Goal: Transaction & Acquisition: Obtain resource

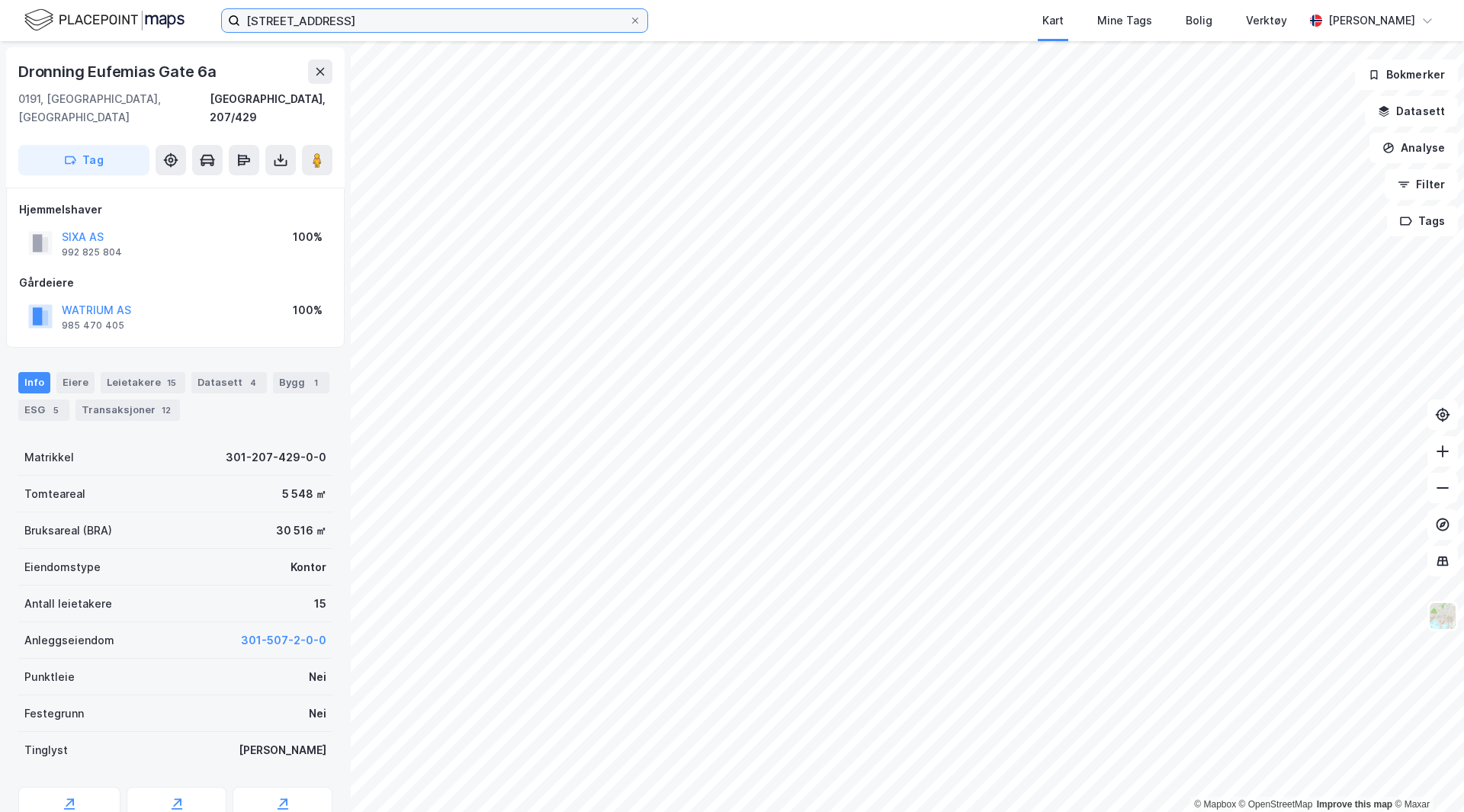
click at [425, 20] on input "dronning eufemias gate 6a" at bounding box center [435, 20] width 389 height 23
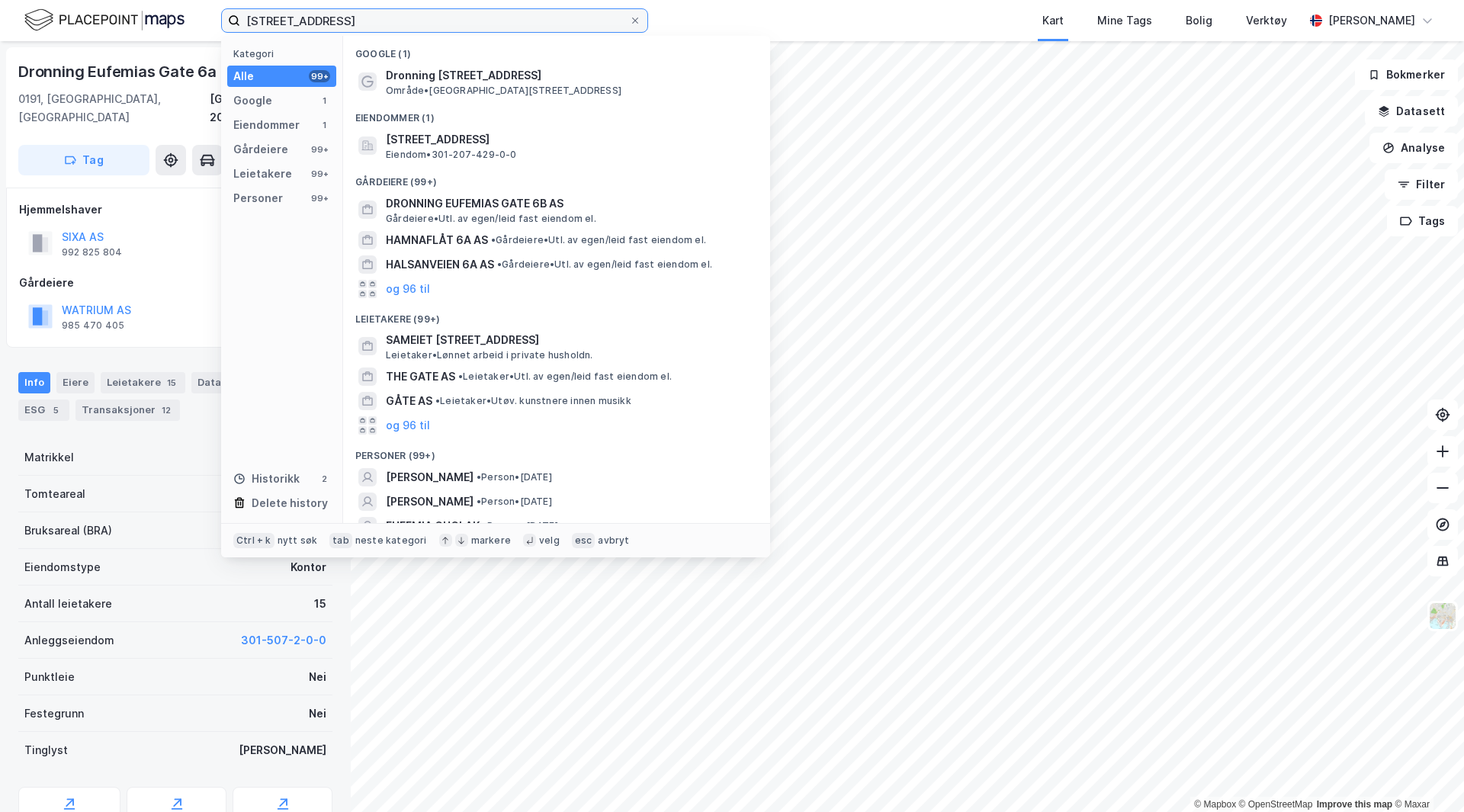
drag, startPoint x: 418, startPoint y: 20, endPoint x: 198, endPoint y: 16, distance: 220.0
click at [198, 16] on div "dronning eufemias gate 6a Kategori Alle 99+ Google 1 Eiendommer 1 Gårdeiere 99+…" at bounding box center [732, 20] width 1464 height 41
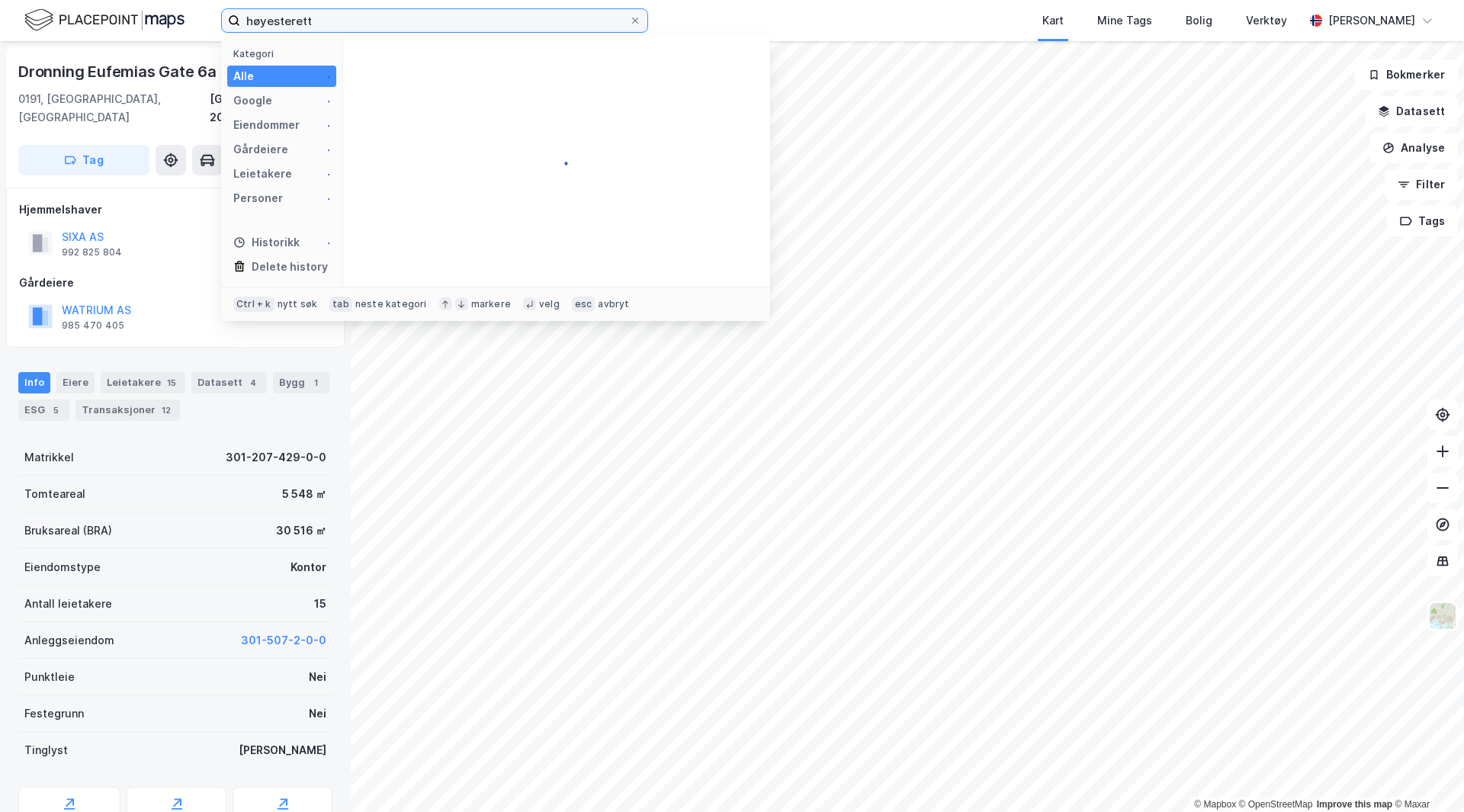
type input "høyesterett"
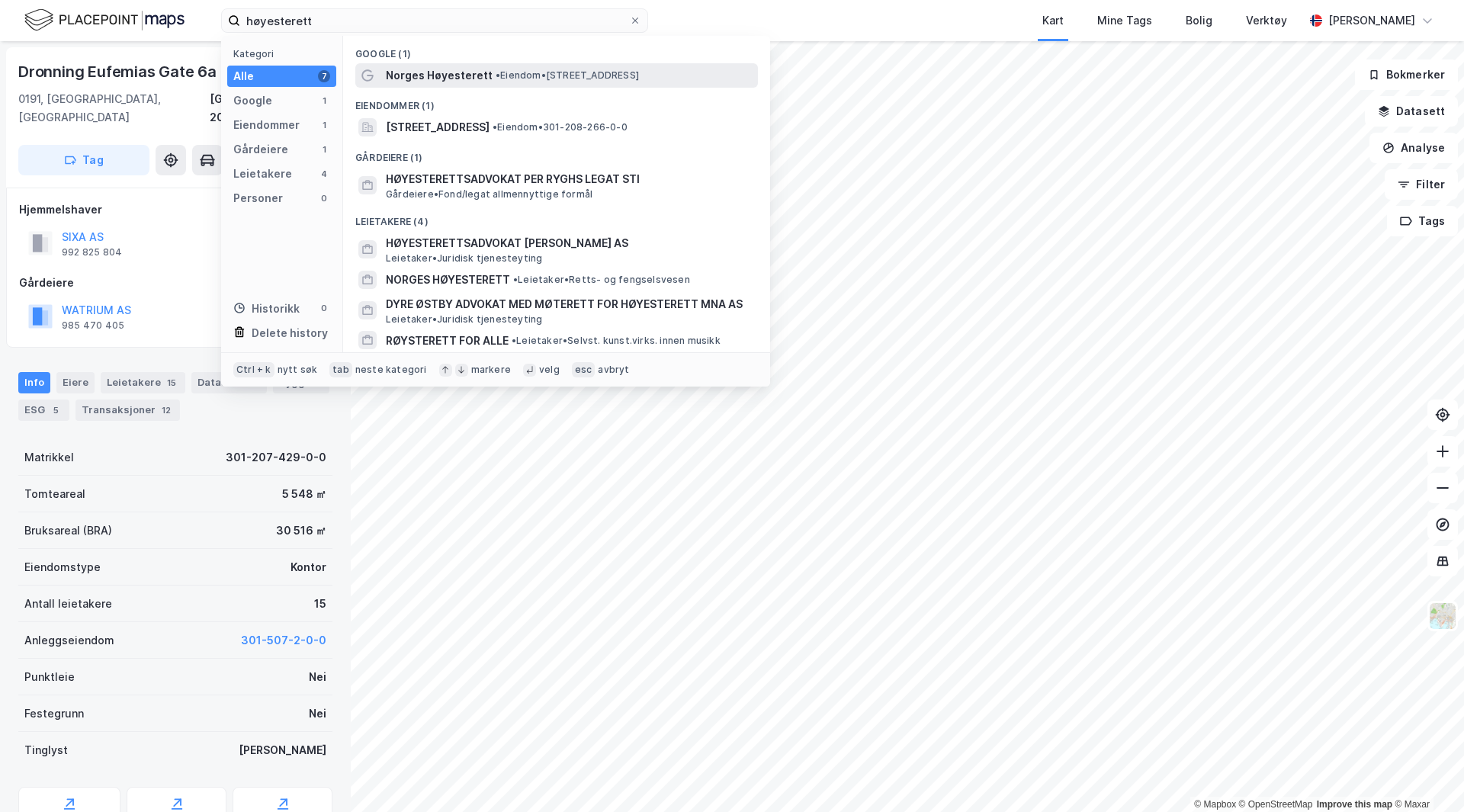
click at [545, 79] on span "• Eiendom • Høyesteretts plass 1, 0180 Oslo" at bounding box center [567, 76] width 143 height 12
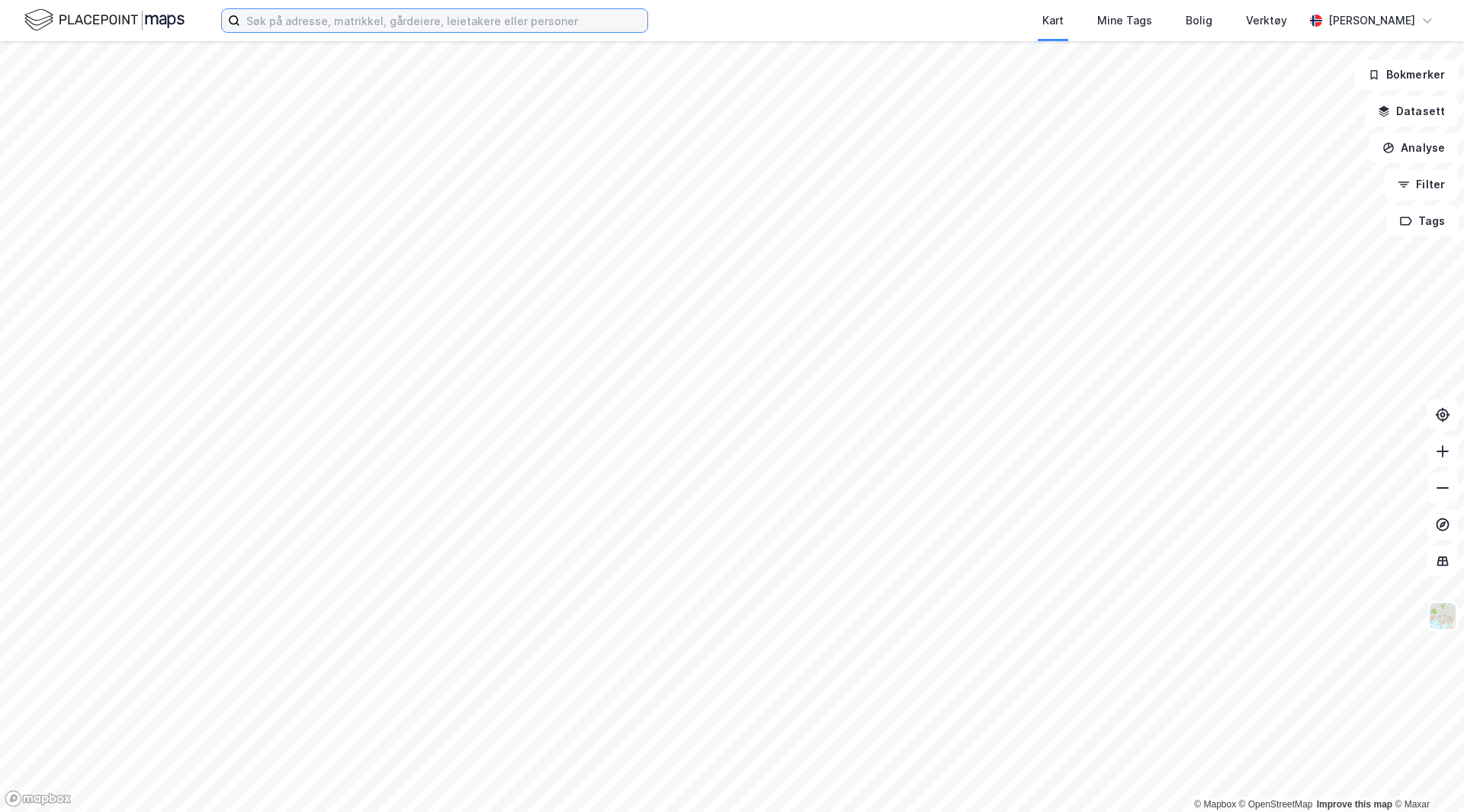
click at [346, 14] on input at bounding box center [443, 20] width 407 height 23
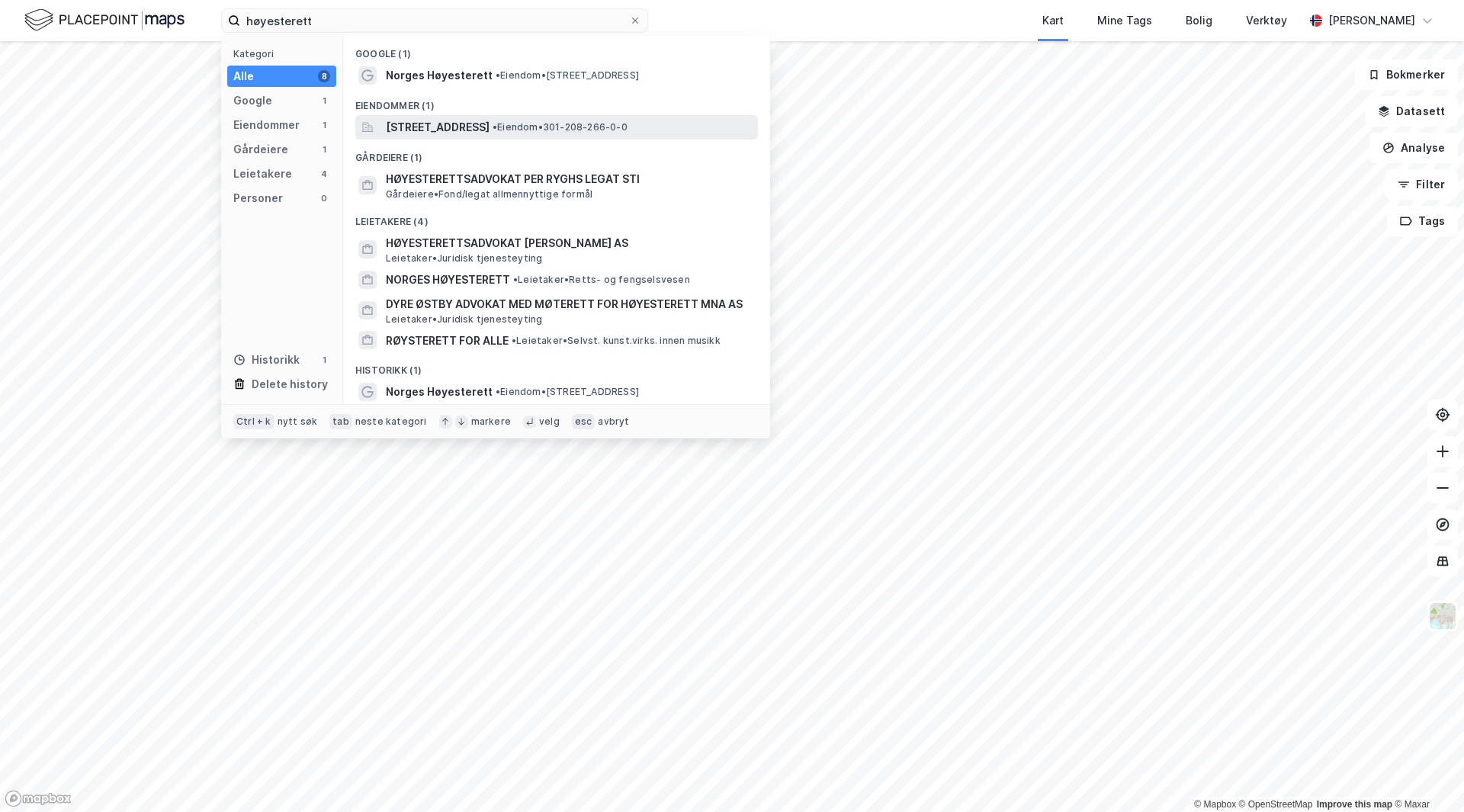
click at [489, 121] on span "[STREET_ADDRESS]" at bounding box center [438, 127] width 104 height 18
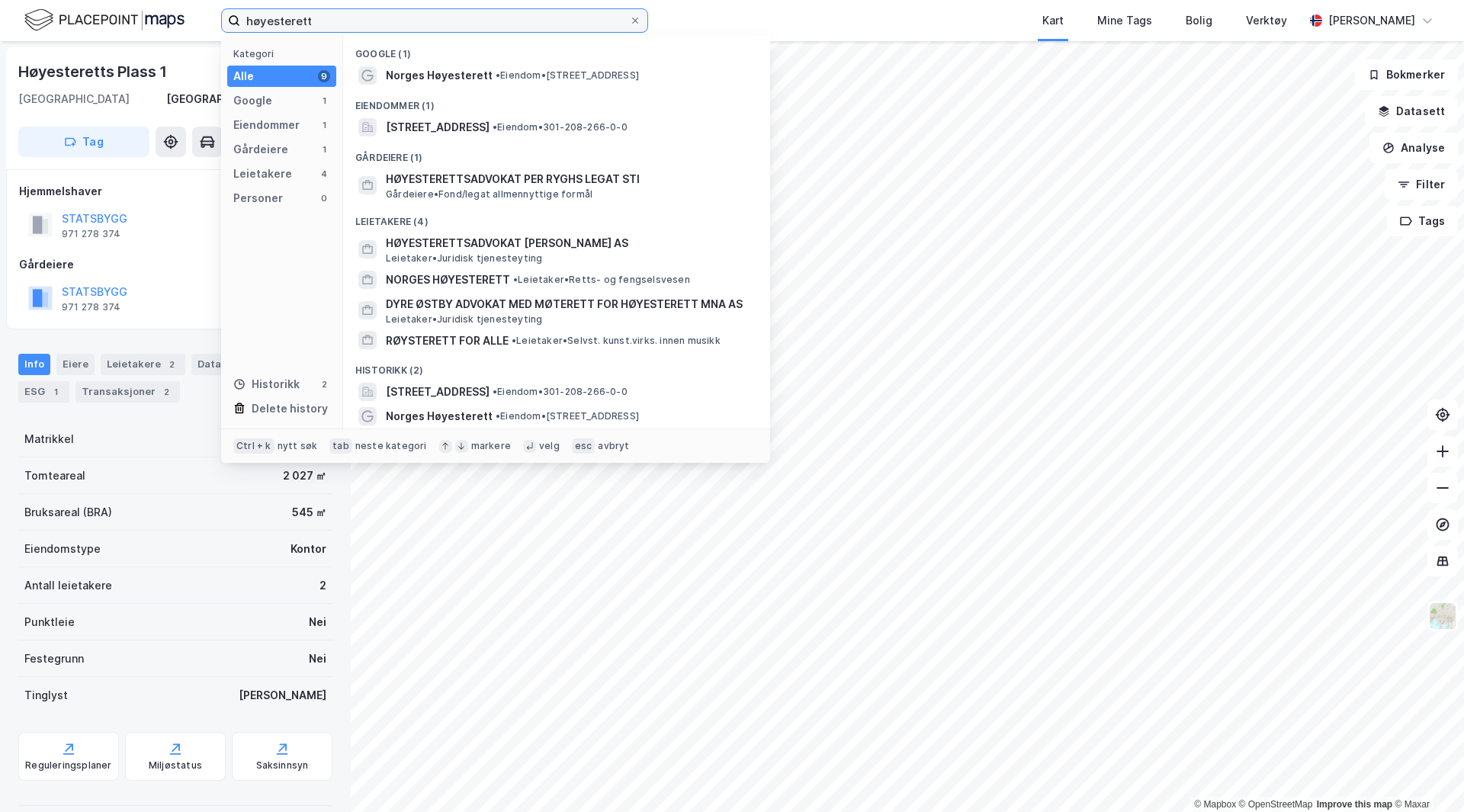
click at [333, 22] on input "høyesterett" at bounding box center [435, 20] width 389 height 23
drag, startPoint x: 363, startPoint y: 22, endPoint x: 116, endPoint y: -9, distance: 248.9
click at [116, 0] on html "høyesterett Kategori Alle 9 Google 1 Eiendommer 1 Gårdeiere 1 Leietakere 4 Pers…" at bounding box center [732, 406] width 1464 height 812
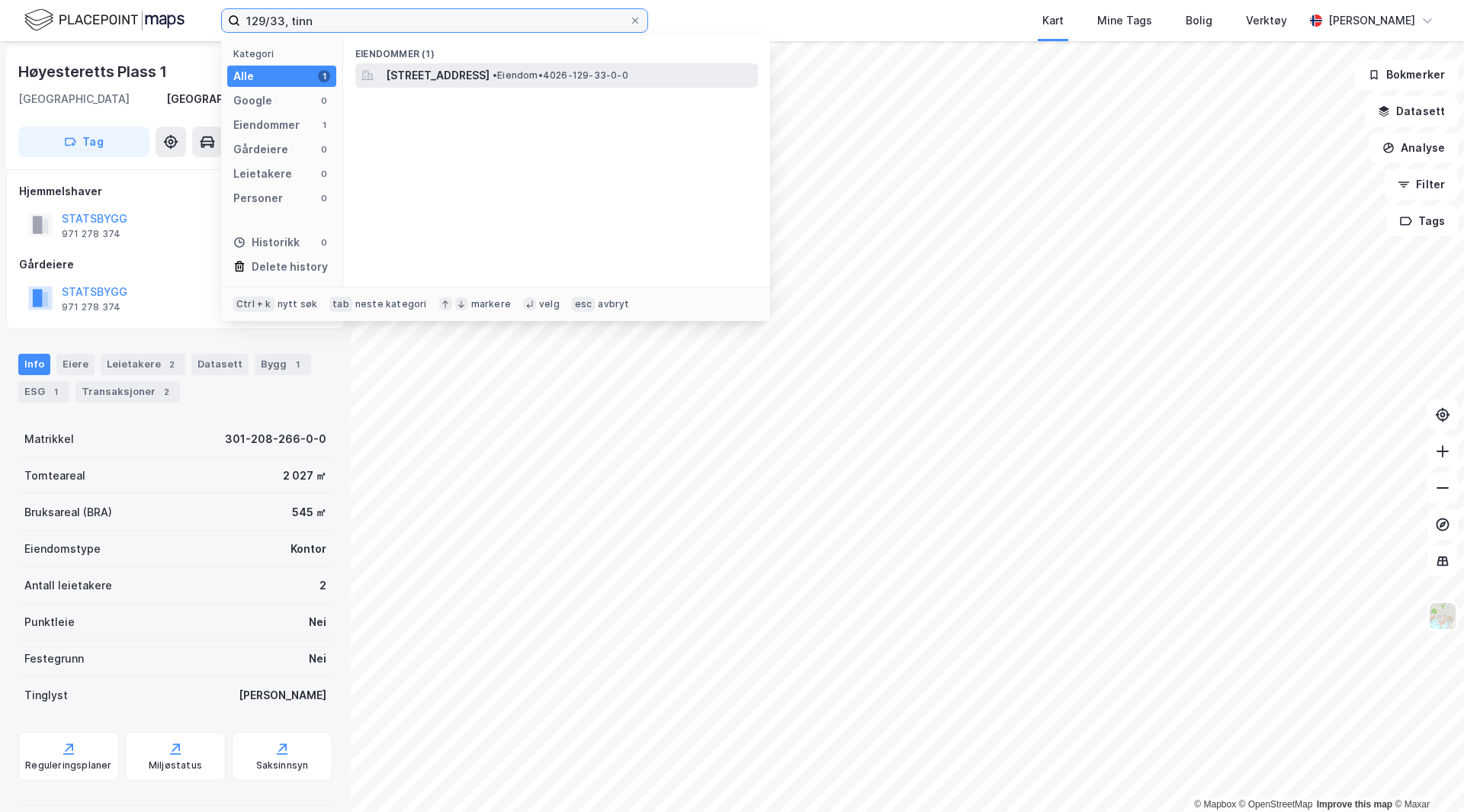
type input "129/33, tinn"
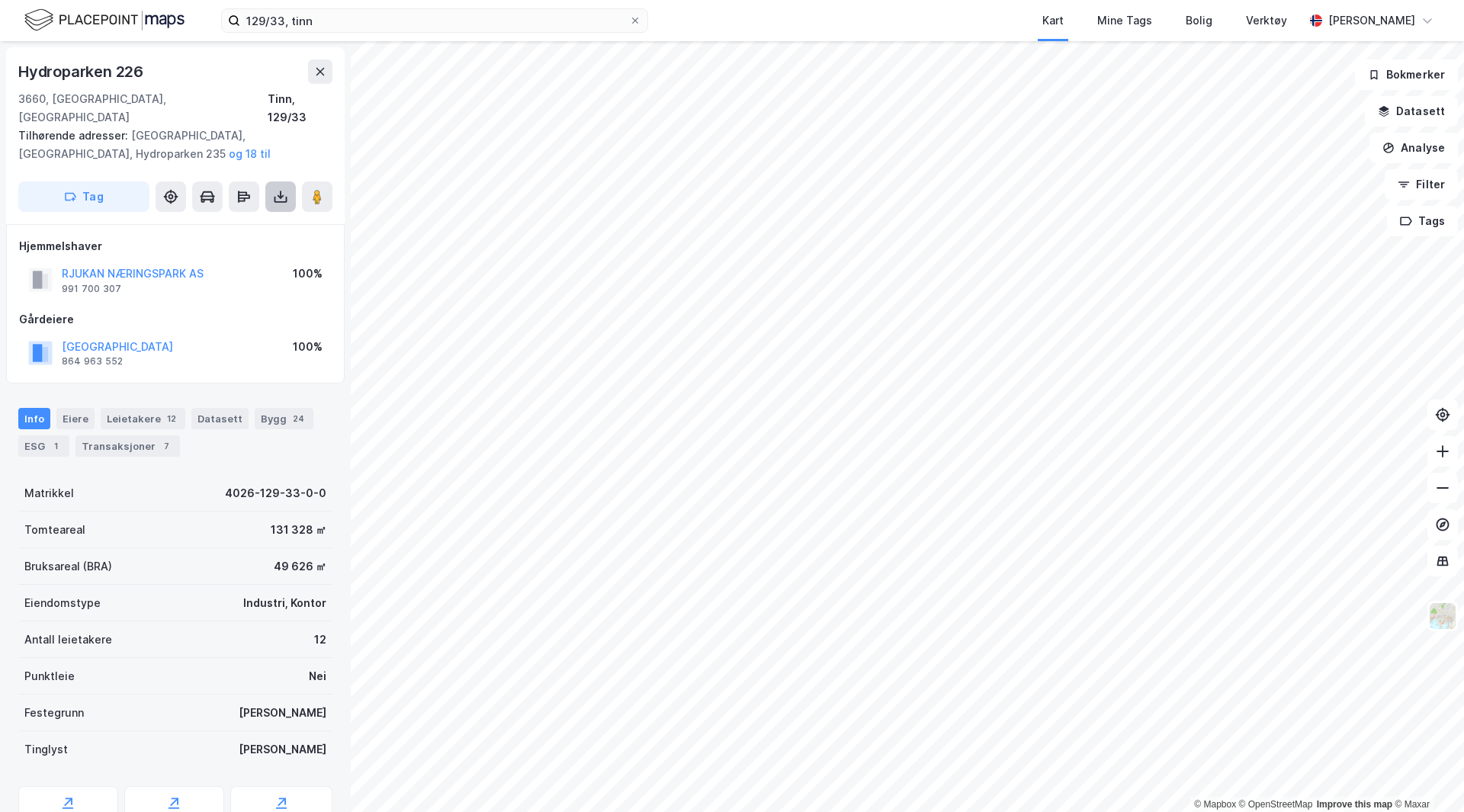
click at [275, 196] on icon at bounding box center [281, 199] width 13 height 6
click at [249, 221] on div "Last ned grunnbok" at bounding box center [205, 227] width 89 height 12
click at [280, 194] on icon at bounding box center [280, 196] width 6 height 4
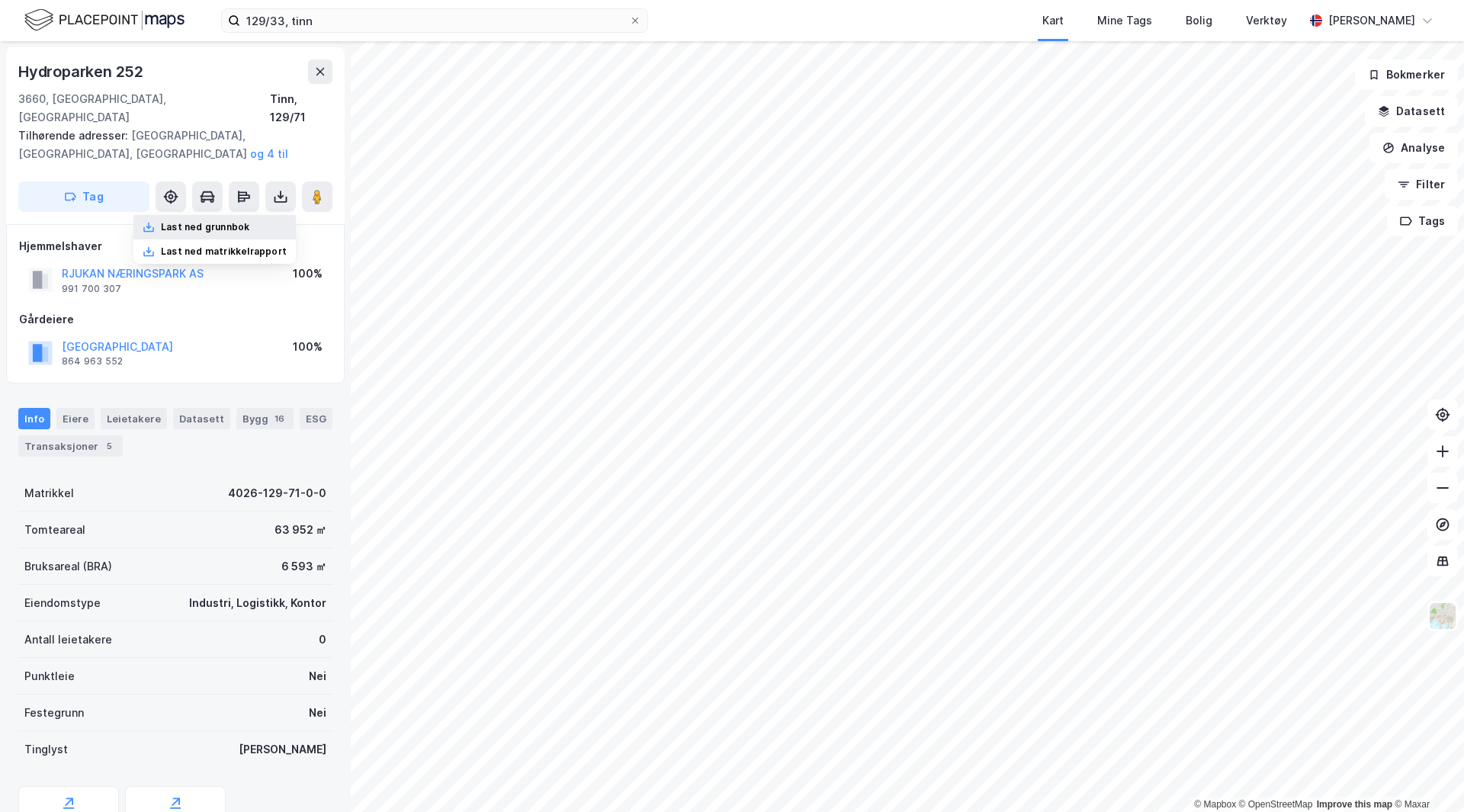
click at [249, 221] on div "Last ned grunnbok" at bounding box center [205, 227] width 89 height 12
